Goal: Transaction & Acquisition: Purchase product/service

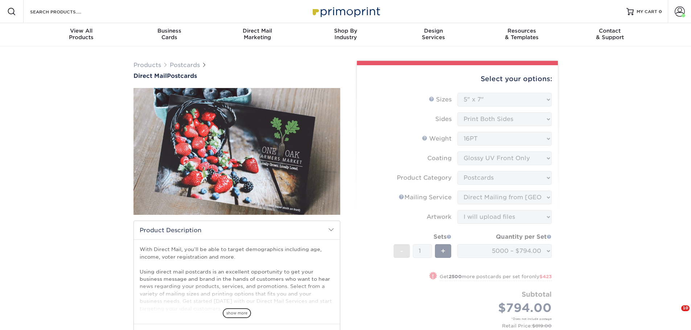
select select "5.00x7.00"
select select "9b7272e0-d6c8-4c3c-8e97-d3a1bcdab858"
select select "eb476b5d-8b66-4c79-8e65-1263f8f6ca3c"
select select "upload"
select select "5000 – $794.00"
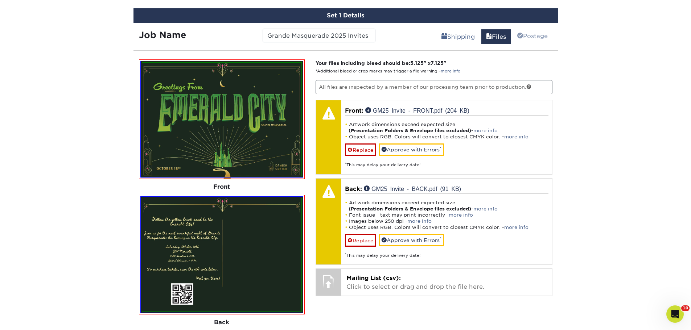
click at [599, 174] on div "Products Postcards Direct Mail Postcards $" at bounding box center [345, 45] width 691 height 795
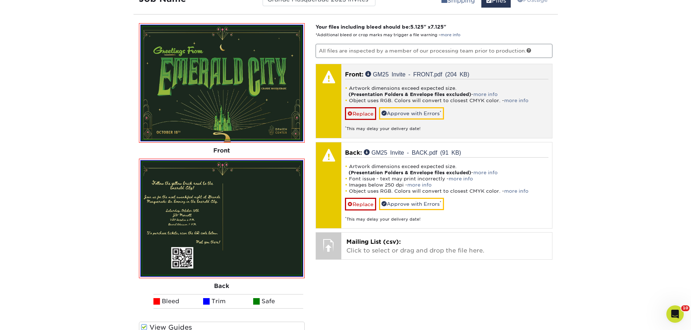
click at [413, 70] on div "Front: GM25 Invite - FRONT.pdf (204 KB) Artwork dimensions exceed expected size…" at bounding box center [446, 101] width 211 height 74
click at [417, 74] on link "GM25 Invite - FRONT.pdf (204 KB)" at bounding box center [417, 74] width 104 height 6
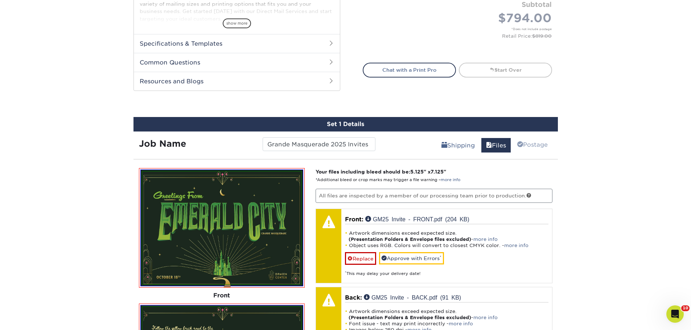
scroll to position [145, 0]
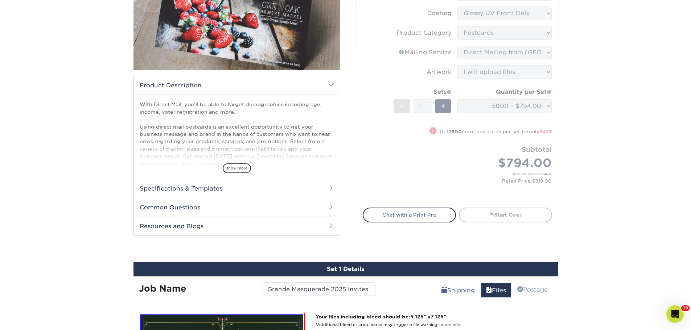
click at [532, 106] on form "Sizes Help Sizes Please Select 1.5" x 7" 2" x 4" 2" x 6" 2" x 7" 2" x 8" 2.12" …" at bounding box center [457, 74] width 189 height 252
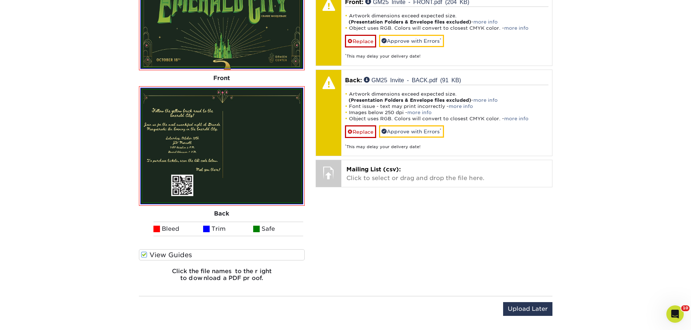
scroll to position [544, 0]
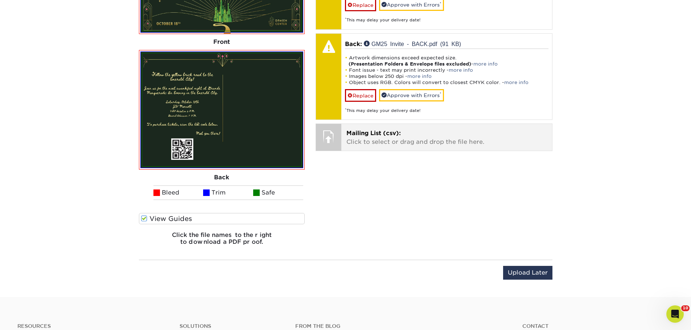
click at [433, 146] on p "Mailing List (csv): Click to select or drag and drop the file here." at bounding box center [446, 137] width 201 height 17
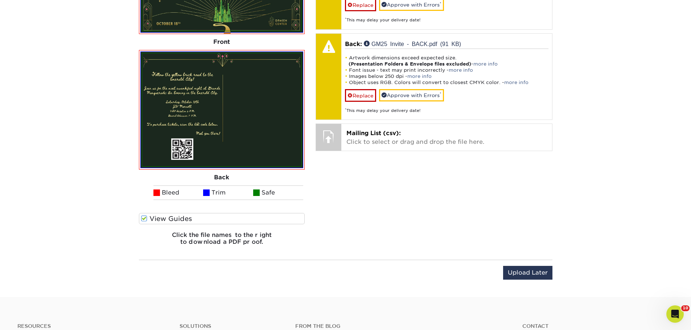
click at [407, 203] on div "Your files including bleed should be: 5.125 " x 7.125 " *Additional bleed or cr…" at bounding box center [434, 82] width 248 height 337
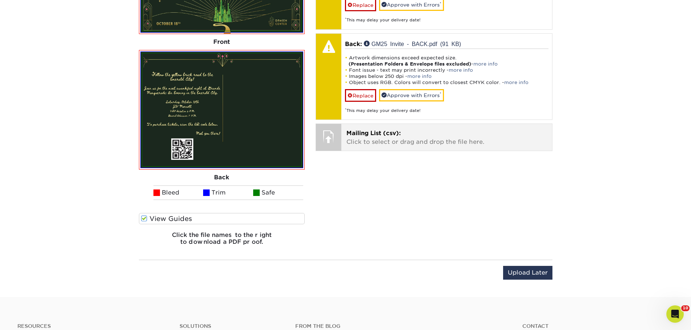
click at [383, 133] on span "Mailing List (csv):" at bounding box center [373, 133] width 54 height 7
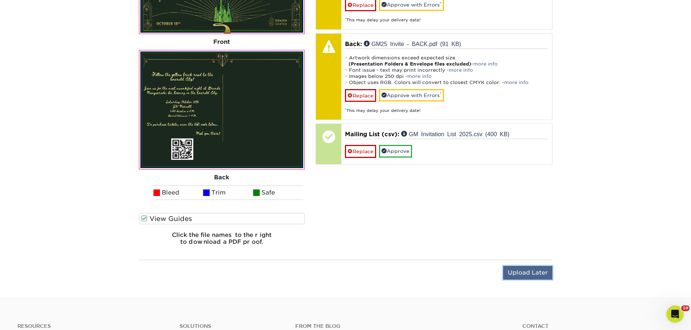
click at [527, 271] on input "Upload Later" at bounding box center [527, 273] width 49 height 14
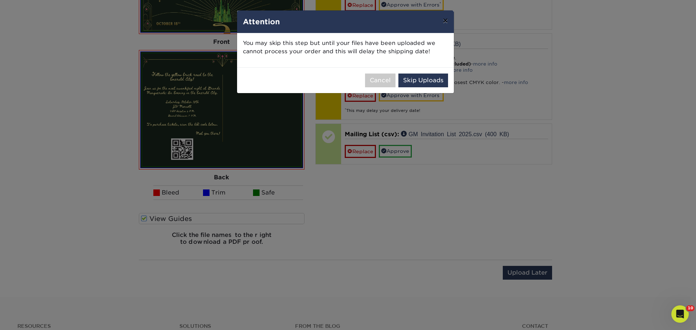
click at [444, 18] on button "×" at bounding box center [445, 21] width 17 height 20
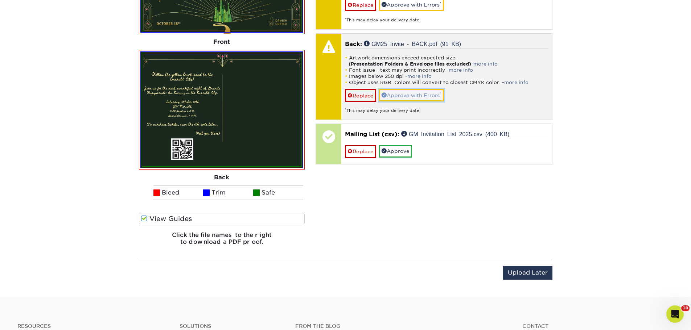
click at [421, 91] on link "Approve with Errors *" at bounding box center [411, 95] width 65 height 12
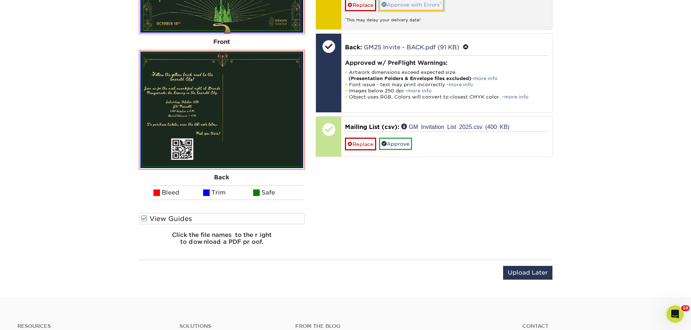
click at [415, 3] on link "Approve with Errors *" at bounding box center [411, 5] width 65 height 12
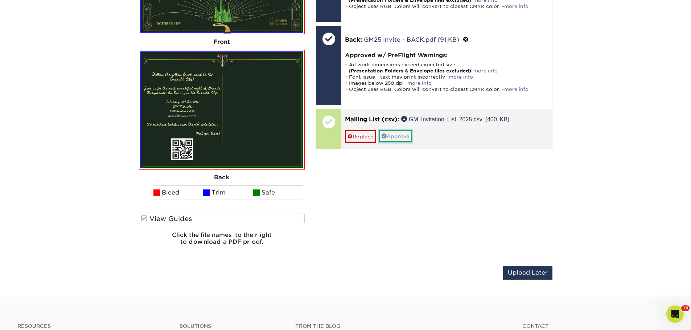
click at [395, 135] on link "Approve" at bounding box center [395, 136] width 33 height 12
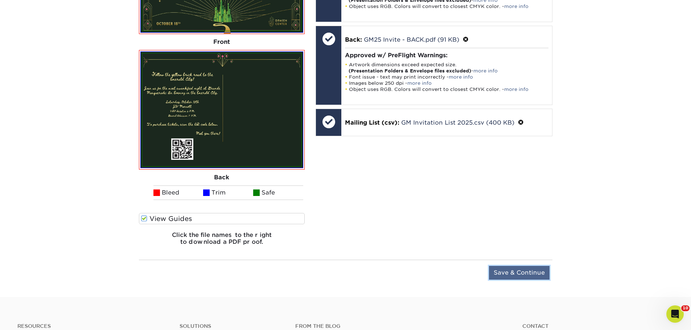
click at [524, 271] on input "Save & Continue" at bounding box center [519, 273] width 61 height 14
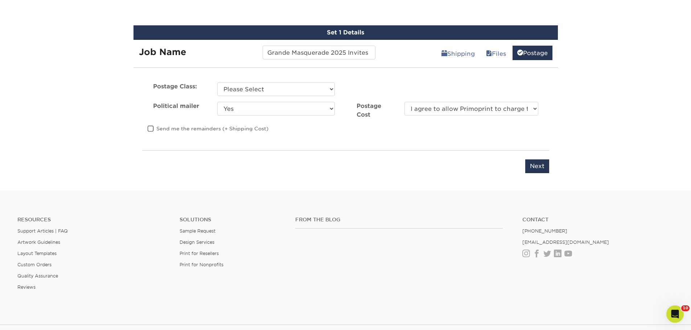
scroll to position [309, 0]
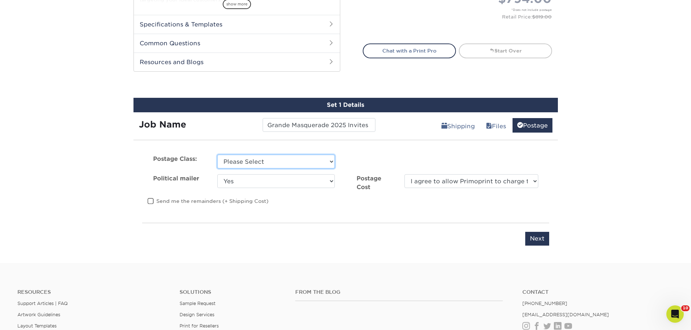
click at [297, 167] on select "Please Select First Class Standard Class Non Profit" at bounding box center [275, 162] width 117 height 14
select select "first"
click at [217, 155] on select "Please Select First Class Standard Class Non Profit" at bounding box center [275, 162] width 117 height 14
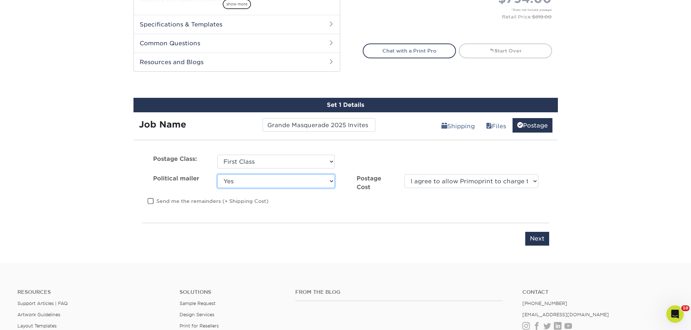
click at [290, 181] on select "Yes No" at bounding box center [275, 181] width 117 height 14
click at [304, 186] on select "Yes No" at bounding box center [275, 181] width 117 height 14
select select "0"
click at [217, 174] on select "Yes No" at bounding box center [275, 181] width 117 height 14
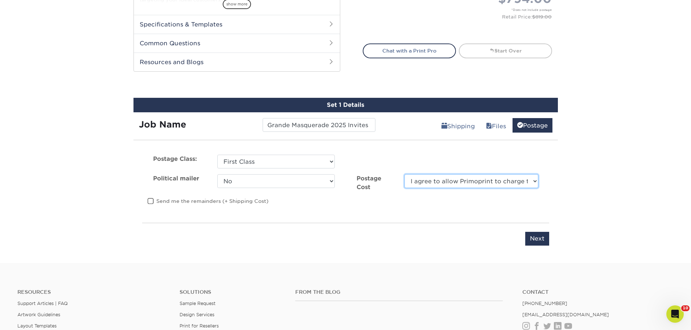
click at [523, 179] on select "I agree to allow Primoprint to charge the card on file for the final postage co…" at bounding box center [470, 181] width 133 height 14
click at [524, 179] on select "I agree to allow Primoprint to charge the card on file for the final postage co…" at bounding box center [470, 181] width 133 height 14
click at [519, 176] on select "I agree to allow Primoprint to charge the card on file for the final postage co…" at bounding box center [470, 181] width 133 height 14
click at [523, 181] on select "I agree to allow Primoprint to charge the card on file for the final postage co…" at bounding box center [470, 181] width 133 height 14
click at [539, 234] on input "Next" at bounding box center [537, 239] width 24 height 14
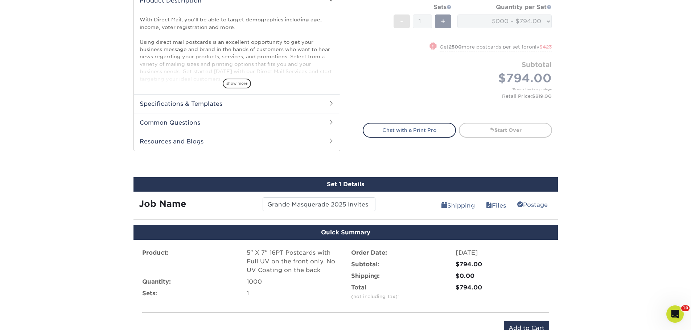
scroll to position [339, 0]
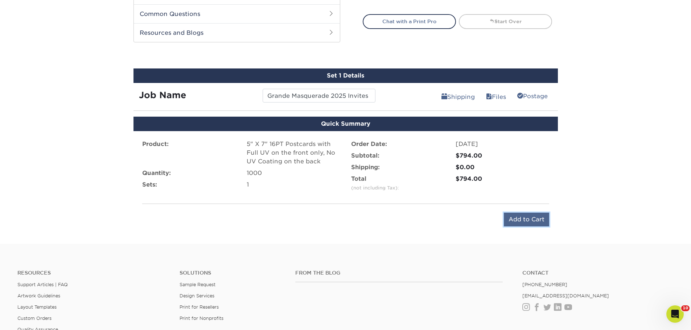
click at [528, 217] on input "Add to Cart" at bounding box center [526, 220] width 45 height 14
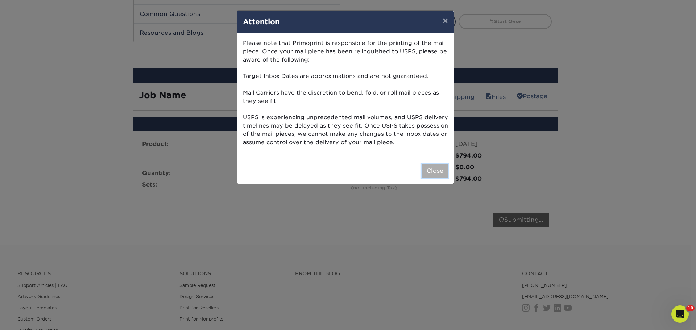
click at [439, 175] on button "Close" at bounding box center [435, 171] width 26 height 14
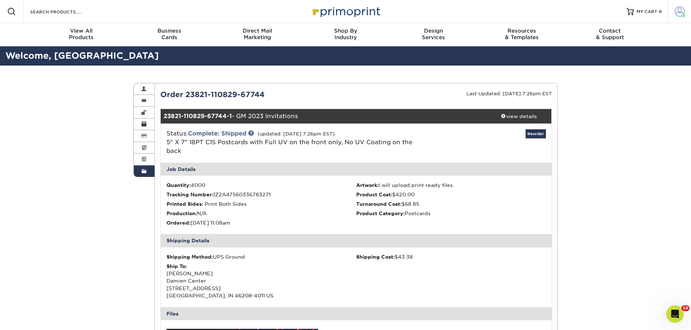
click at [689, 13] on link "Account" at bounding box center [679, 11] width 23 height 23
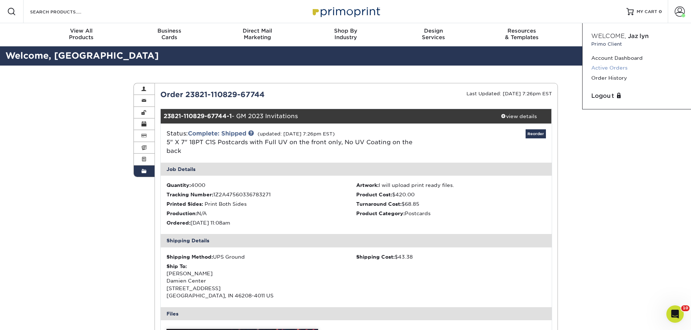
click at [612, 67] on link "Active Orders" at bounding box center [636, 68] width 91 height 10
click at [612, 77] on link "Order History" at bounding box center [636, 78] width 91 height 10
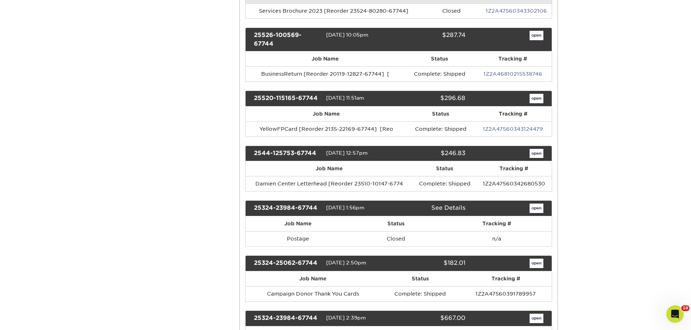
scroll to position [834, 0]
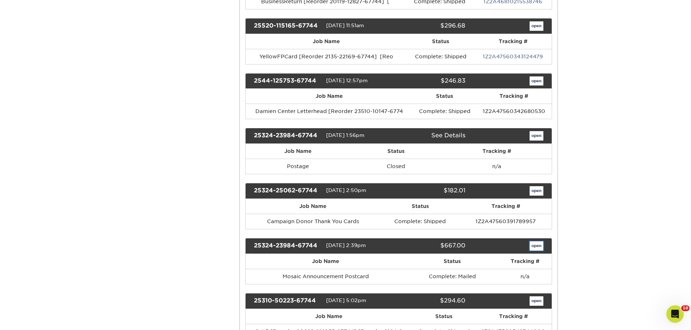
click at [541, 241] on link "open" at bounding box center [536, 245] width 14 height 9
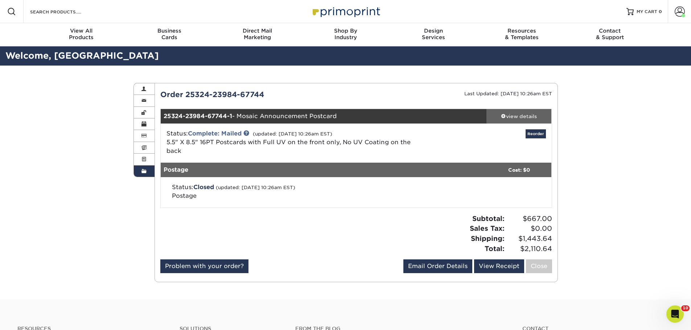
click at [514, 117] on div "view details" at bounding box center [518, 116] width 65 height 7
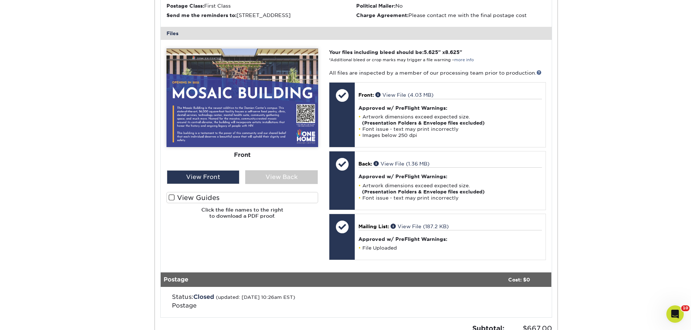
scroll to position [181, 0]
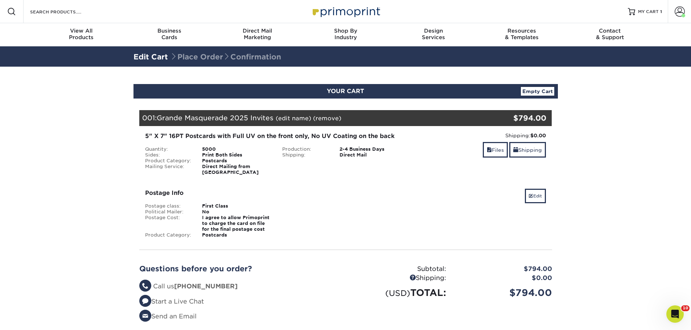
scroll to position [109, 0]
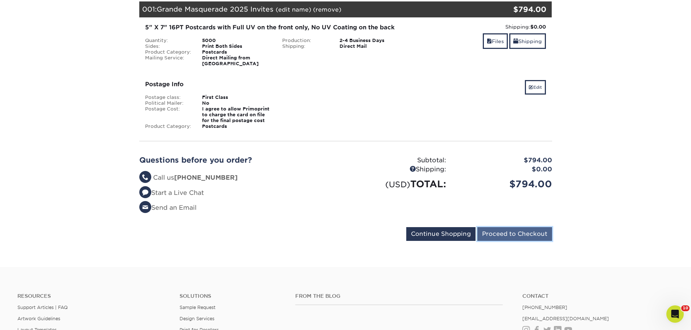
click at [526, 229] on input "Proceed to Checkout" at bounding box center [514, 234] width 75 height 14
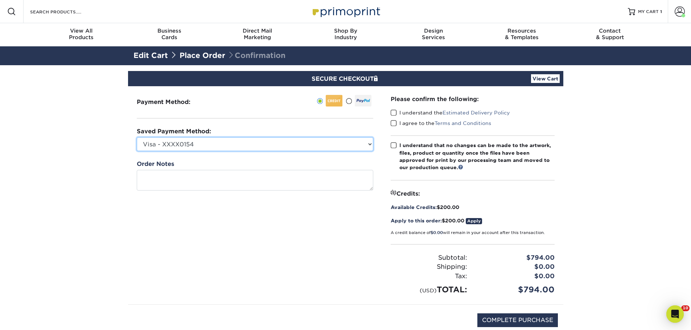
click at [259, 146] on select "Visa - XXXX0154 Visa - XXXX0295 Visa - XXXX0816 Visa - XXXX2882 Visa - XXXX9213…" at bounding box center [255, 144] width 236 height 14
select select
click at [137, 137] on select "Visa - XXXX0154 Visa - XXXX0295 Visa - XXXX0816 Visa - XXXX2882 Visa - XXXX9213…" at bounding box center [255, 144] width 236 height 14
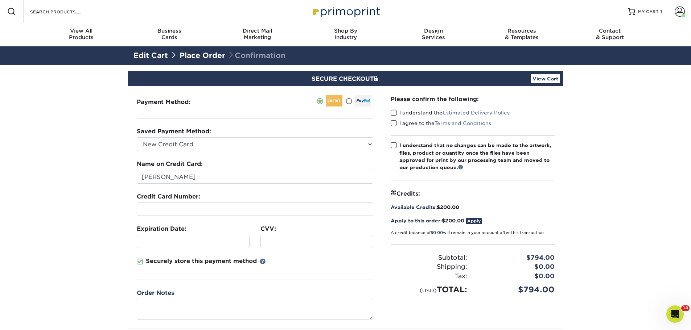
click at [212, 201] on div "Credit Card Number:" at bounding box center [255, 205] width 236 height 24
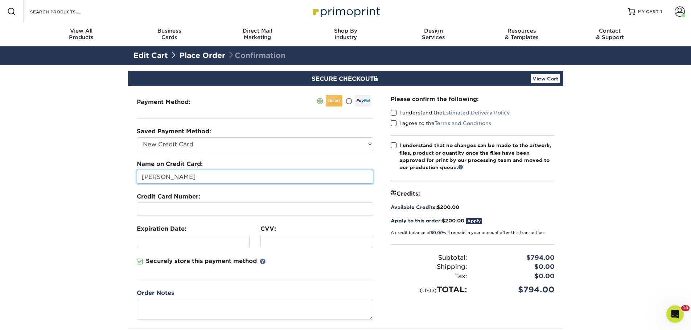
click at [207, 178] on input "Jazlyn Gomez" at bounding box center [255, 177] width 236 height 14
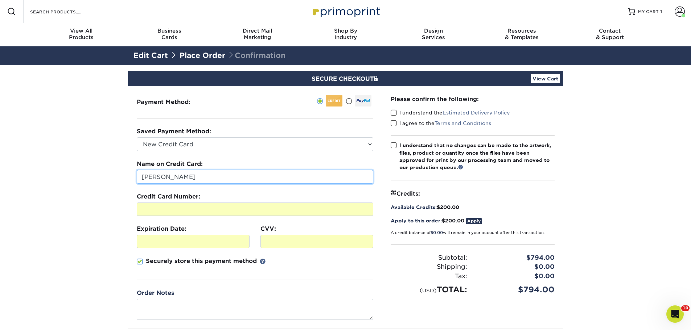
click at [211, 180] on input "Jazlyn Gomez" at bounding box center [255, 177] width 236 height 14
drag, startPoint x: 211, startPoint y: 180, endPoint x: 140, endPoint y: 173, distance: 72.1
click at [140, 173] on input "Jazlyn Gomez" at bounding box center [255, 177] width 236 height 14
drag, startPoint x: 218, startPoint y: 175, endPoint x: 113, endPoint y: 171, distance: 104.9
click at [113, 171] on section "SECURE CHECKOUT View Cart Payment Method: Saved Payment Method:" at bounding box center [345, 225] width 691 height 320
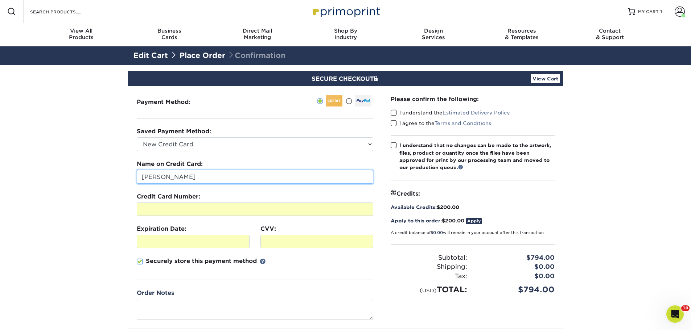
type input "Crystal Paschal"
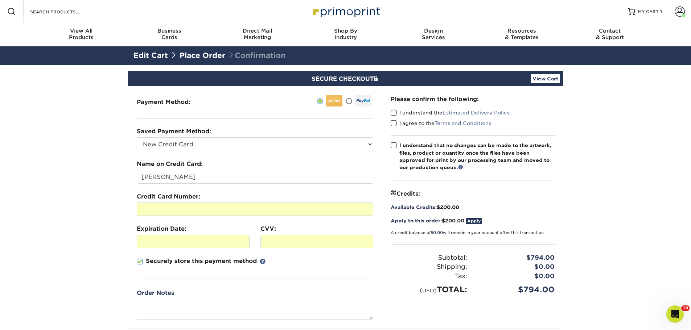
click at [119, 164] on section "SECURE CHECKOUT View Cart Payment Method: Saved Payment Method:" at bounding box center [345, 225] width 691 height 320
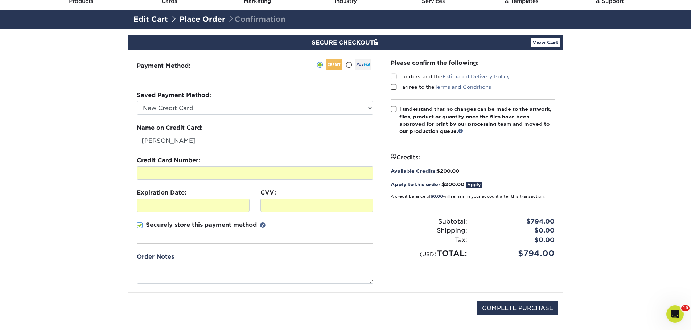
scroll to position [73, 0]
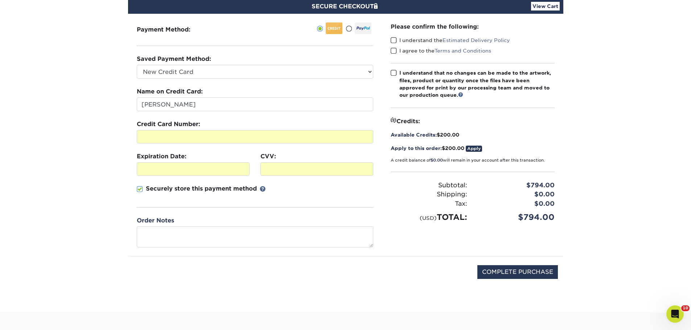
click at [397, 75] on label "I understand that no changes can be made to the artwork, files, product or quan…" at bounding box center [473, 84] width 164 height 30
click at [0, 0] on input "I understand that no changes can be made to the artwork, files, product or quan…" at bounding box center [0, 0] width 0 height 0
click at [393, 51] on span at bounding box center [394, 51] width 6 height 7
click at [0, 0] on input "I agree to the Terms and Conditions" at bounding box center [0, 0] width 0 height 0
click at [395, 40] on span at bounding box center [394, 40] width 6 height 7
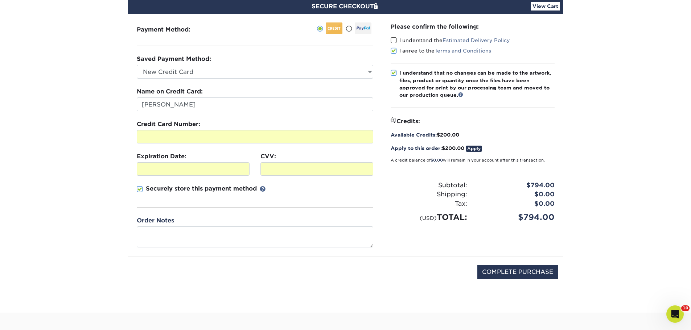
click at [0, 0] on input "I understand the Estimated Delivery Policy" at bounding box center [0, 0] width 0 height 0
click at [478, 147] on link "Apply" at bounding box center [474, 149] width 16 height 6
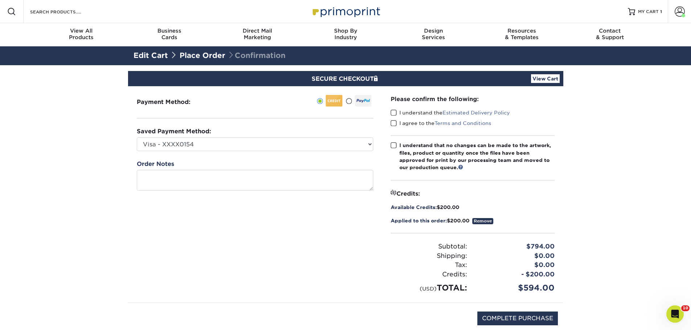
click at [556, 79] on link "View Cart" at bounding box center [545, 78] width 29 height 9
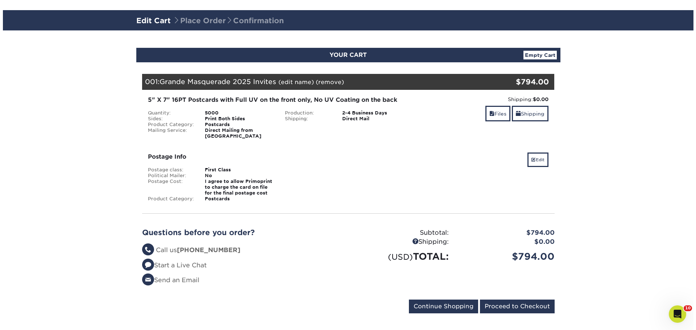
scroll to position [73, 0]
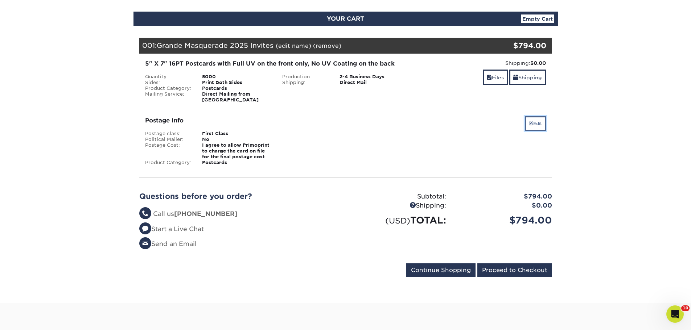
click at [530, 123] on link "Edit" at bounding box center [535, 123] width 21 height 15
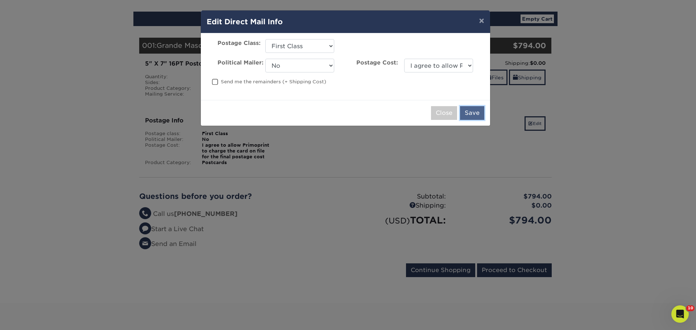
click at [471, 115] on button "Save" at bounding box center [472, 113] width 24 height 14
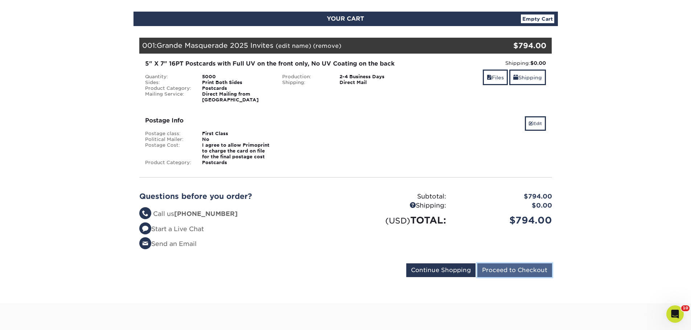
click at [529, 269] on input "Proceed to Checkout" at bounding box center [514, 271] width 75 height 14
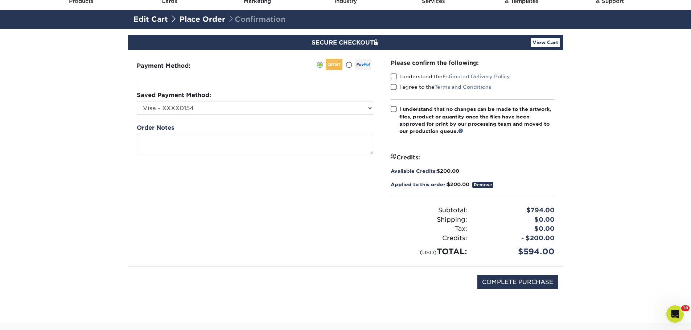
click at [393, 77] on span at bounding box center [394, 76] width 6 height 7
click at [0, 0] on input "I understand the Estimated Delivery Policy" at bounding box center [0, 0] width 0 height 0
click at [395, 86] on span at bounding box center [394, 87] width 6 height 7
click at [0, 0] on input "I agree to the Terms and Conditions" at bounding box center [0, 0] width 0 height 0
click at [392, 75] on span at bounding box center [394, 76] width 6 height 7
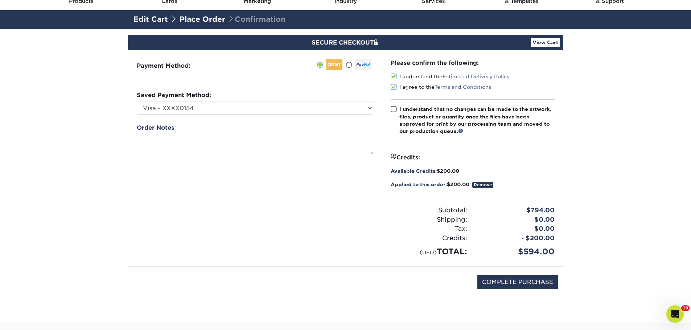
click at [0, 0] on input "I understand the Estimated Delivery Policy" at bounding box center [0, 0] width 0 height 0
click at [392, 75] on span at bounding box center [394, 76] width 6 height 7
click at [0, 0] on input "I understand the Estimated Delivery Policy" at bounding box center [0, 0] width 0 height 0
click at [394, 108] on span at bounding box center [394, 109] width 6 height 7
click at [0, 0] on input "I understand that no changes can be made to the artwork, files, product or quan…" at bounding box center [0, 0] width 0 height 0
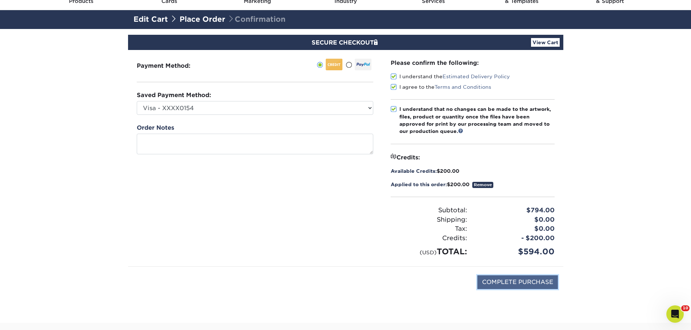
click at [501, 283] on input "COMPLETE PURCHASE" at bounding box center [517, 283] width 80 height 14
type input "COMPLETE PURCHASE"
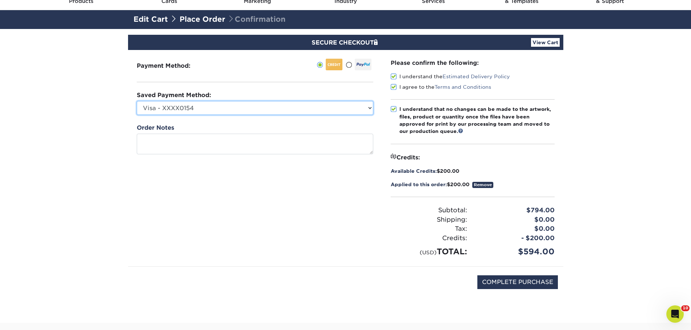
click at [235, 108] on select "Visa - XXXX0154 Visa - XXXX0295 Visa - XXXX0816 Visa - XXXX2882 Visa - XXXX9213…" at bounding box center [255, 108] width 236 height 14
select select "75129"
click at [137, 101] on select "Visa - XXXX0154 Visa - XXXX0295 Visa - XXXX0816 Visa - XXXX2882 Visa - XXXX9213…" at bounding box center [255, 108] width 236 height 14
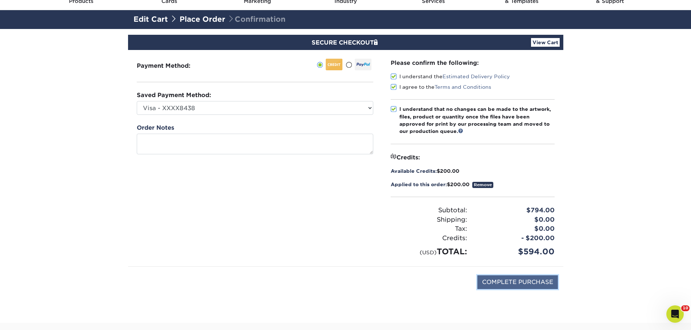
click at [521, 283] on input "COMPLETE PURCHASE" at bounding box center [517, 283] width 80 height 14
type input "PROCESSING, PLEASE WAIT..."
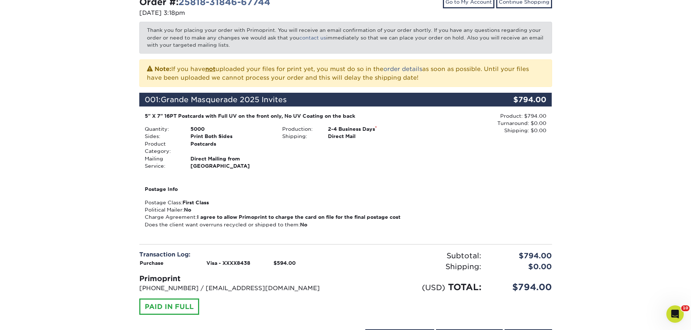
scroll to position [73, 0]
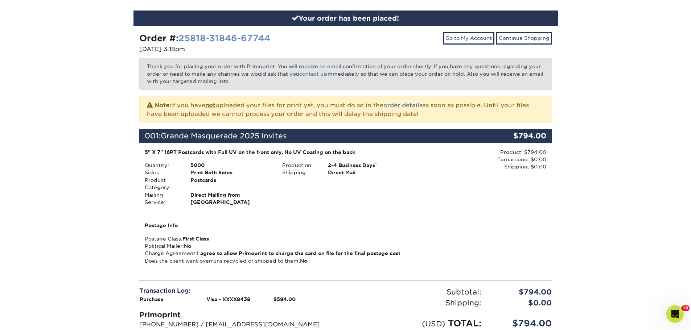
click at [232, 38] on link "25818-31846-67744" at bounding box center [224, 38] width 92 height 11
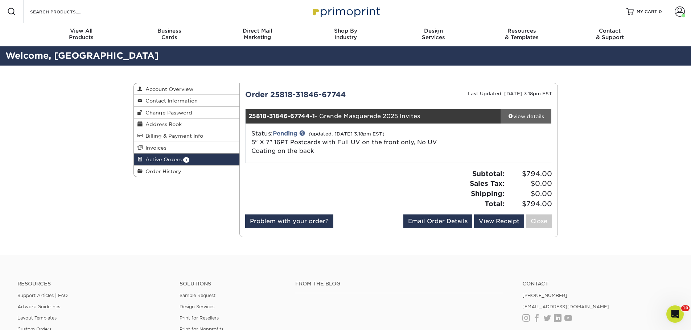
click at [534, 117] on div "view details" at bounding box center [525, 116] width 51 height 7
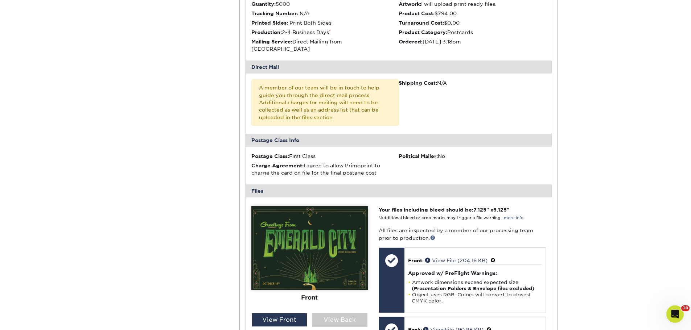
scroll to position [36, 0]
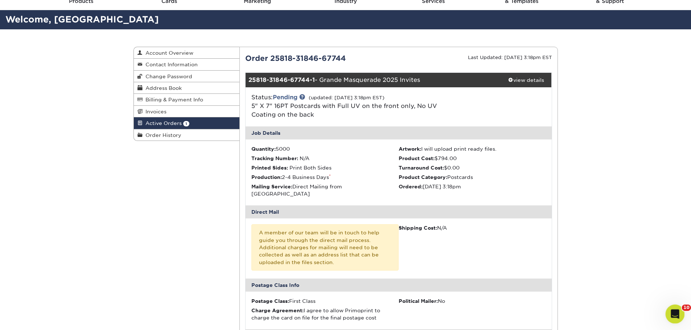
click at [677, 318] on div "Open Intercom Messenger" at bounding box center [674, 313] width 24 height 24
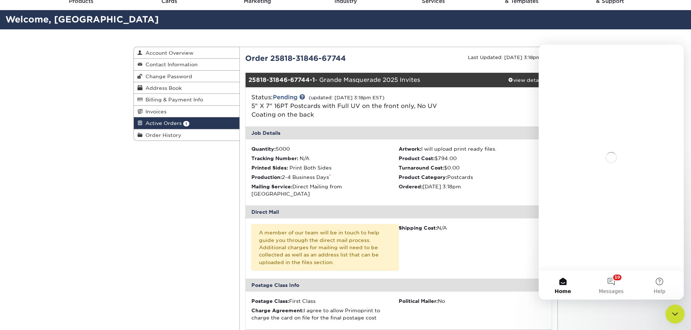
scroll to position [0, 0]
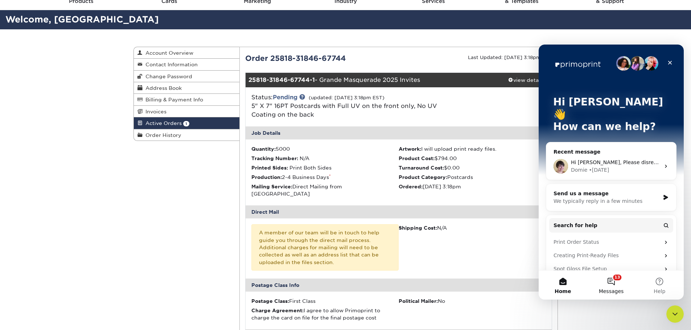
click at [616, 285] on button "13 Messages" at bounding box center [611, 285] width 48 height 29
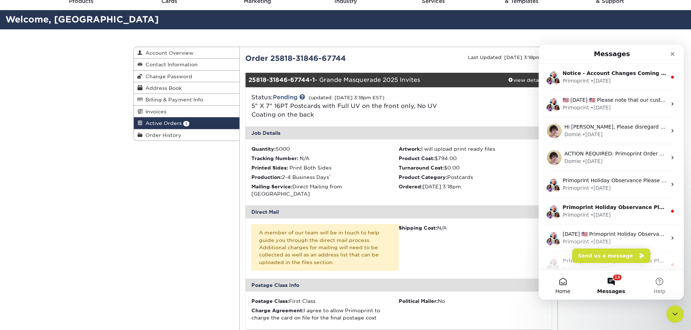
click at [564, 285] on button "Home" at bounding box center [562, 285] width 48 height 29
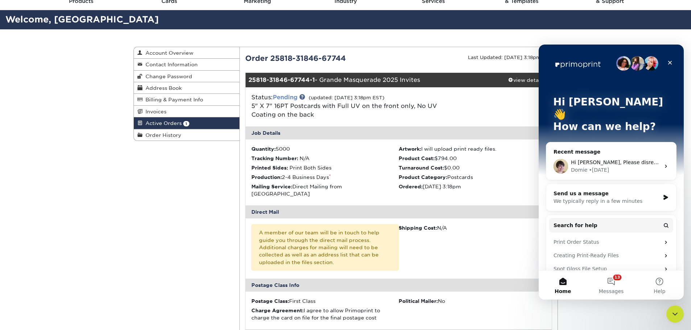
click at [291, 97] on link "Pending" at bounding box center [285, 97] width 25 height 7
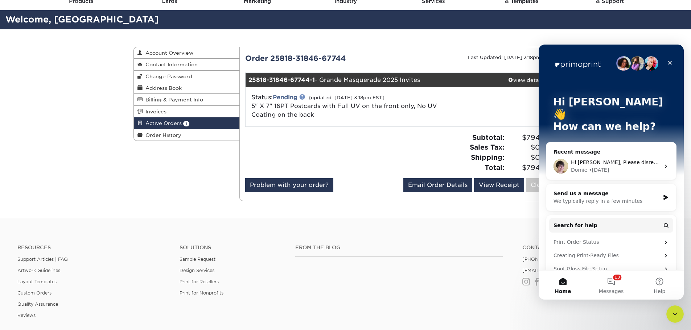
click at [302, 94] on link at bounding box center [302, 97] width 6 height 6
click at [592, 190] on div "Send us a message" at bounding box center [606, 194] width 106 height 8
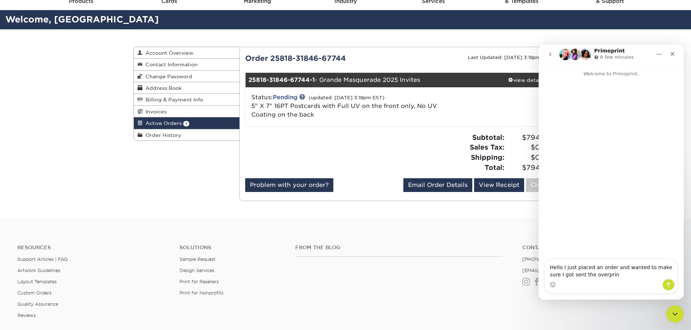
type textarea "Hello I just placed an order and wanted to make sure I got sent the overprint"
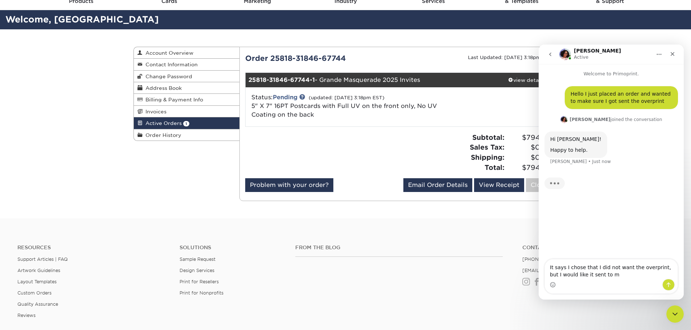
type textarea "It says I chose that I did not want the overprint, but I would like it sent to …"
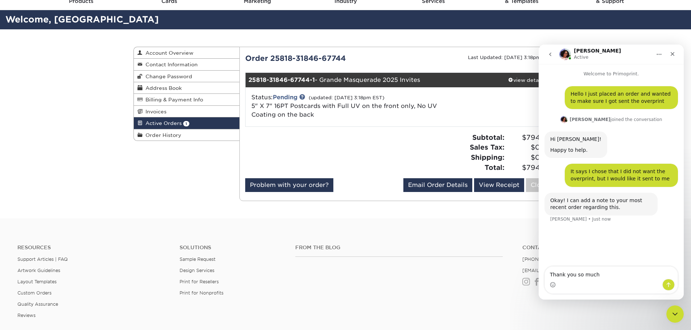
type textarea "Thank you so much!"
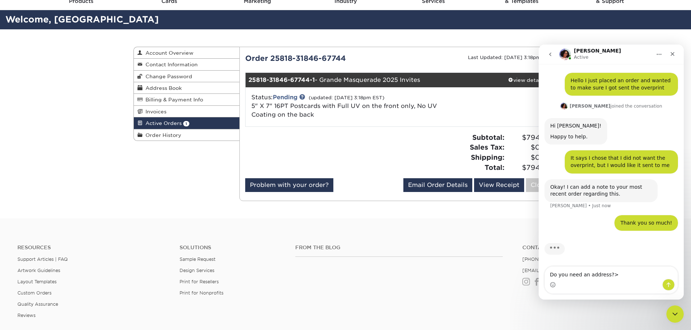
type textarea "Do you need an address?"
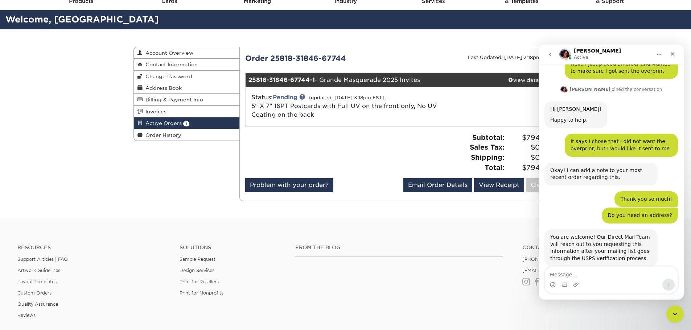
scroll to position [45, 0]
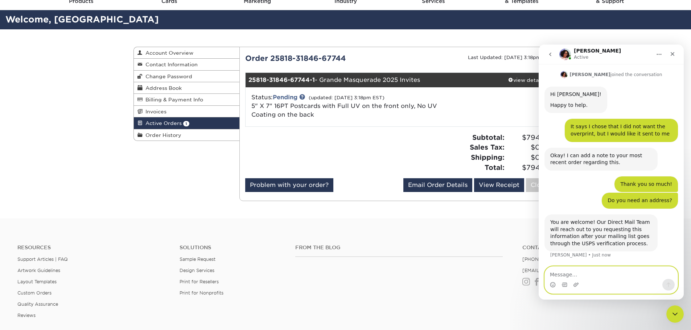
click at [588, 272] on textarea "Message…" at bounding box center [611, 273] width 133 height 12
type textarea "Thanks!"
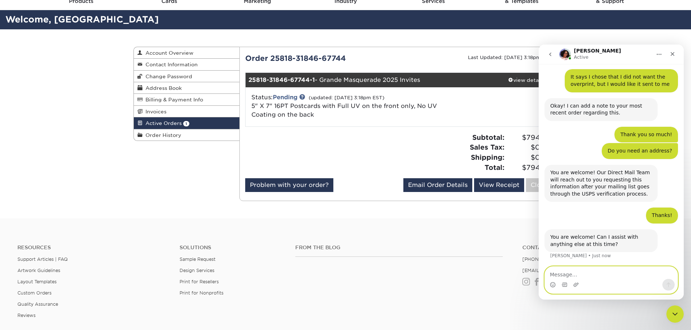
scroll to position [95, 0]
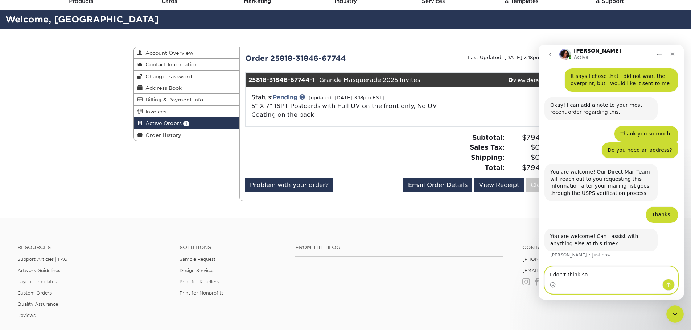
type textarea "I don't think so!"
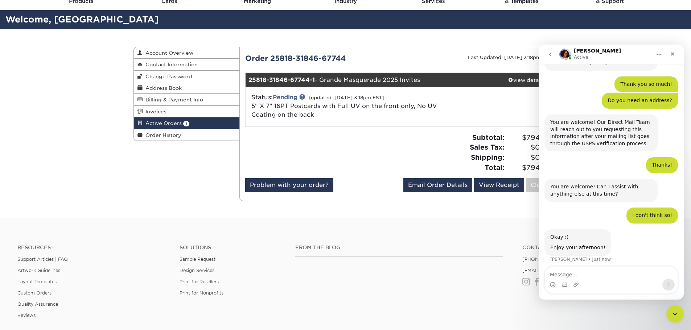
scroll to position [149, 0]
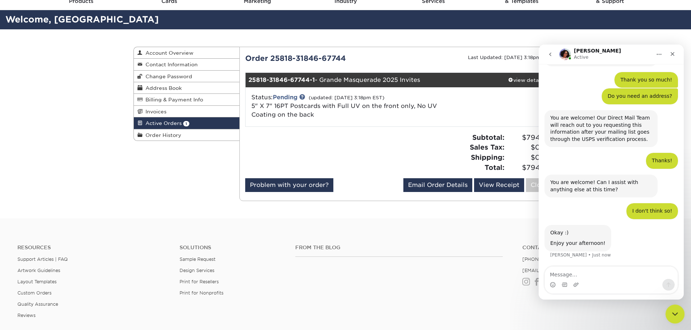
click at [678, 315] on div "Close Intercom Messenger" at bounding box center [673, 313] width 17 height 17
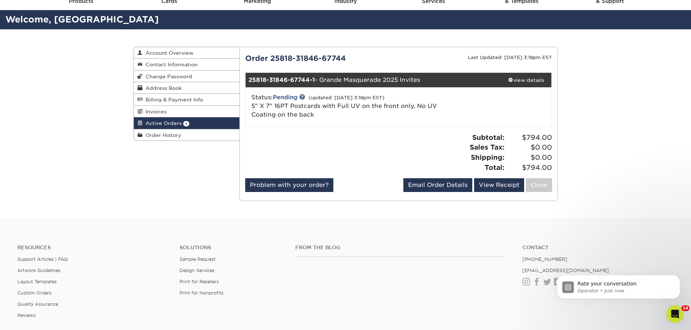
scroll to position [207, 0]
click at [582, 87] on div "Active Orders Account Overview Contact Information Change Password Address Book…" at bounding box center [345, 123] width 691 height 189
click at [525, 77] on div "view details" at bounding box center [525, 80] width 51 height 7
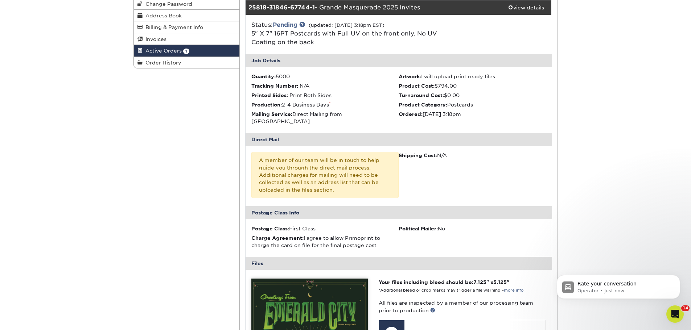
scroll to position [36, 0]
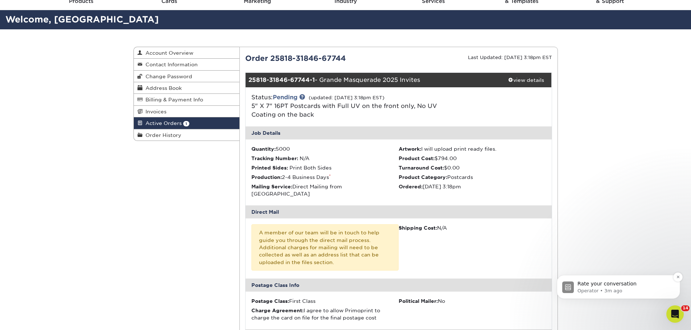
click at [617, 285] on p "Rate your conversation" at bounding box center [624, 284] width 94 height 7
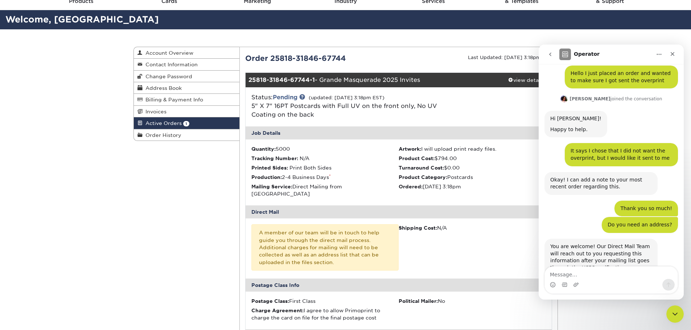
scroll to position [219, 0]
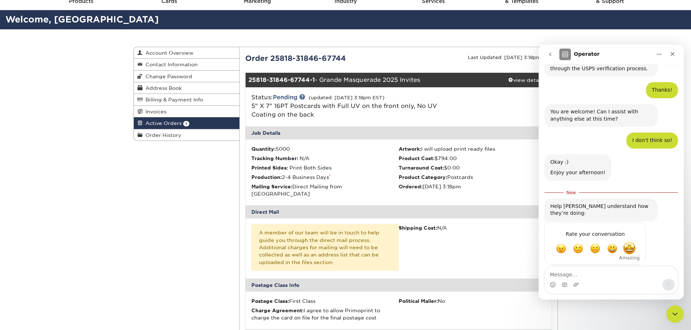
click at [627, 243] on span "Amazing" at bounding box center [629, 248] width 13 height 13
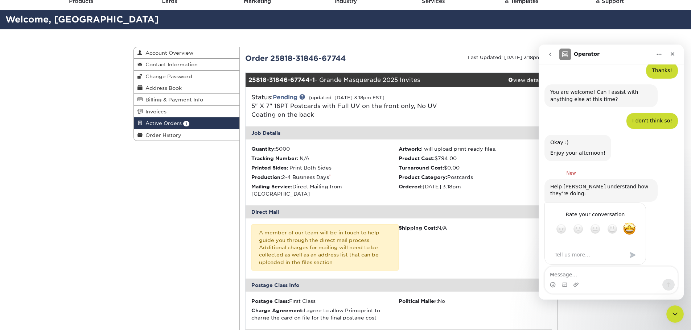
click at [585, 273] on textarea "Message…" at bounding box center [611, 273] width 133 height 12
click at [583, 253] on textarea "Tell us more…" at bounding box center [587, 255] width 75 height 16
type textarea "Very helpful!"
click at [634, 250] on div "Submit" at bounding box center [632, 255] width 15 height 15
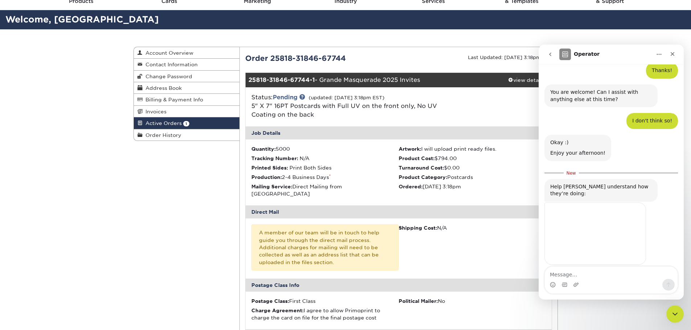
scroll to position [229, 0]
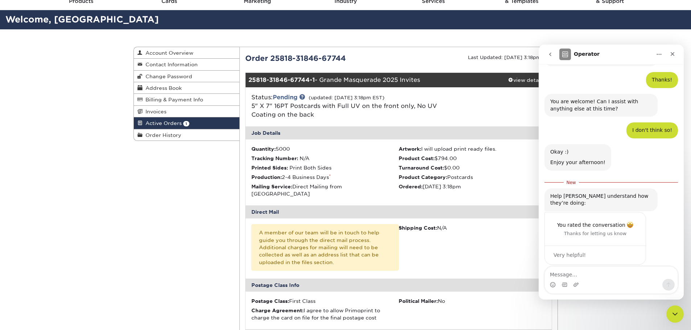
click at [670, 315] on div "Close Intercom Messenger" at bounding box center [673, 313] width 17 height 17
